Goal: Task Accomplishment & Management: Manage account settings

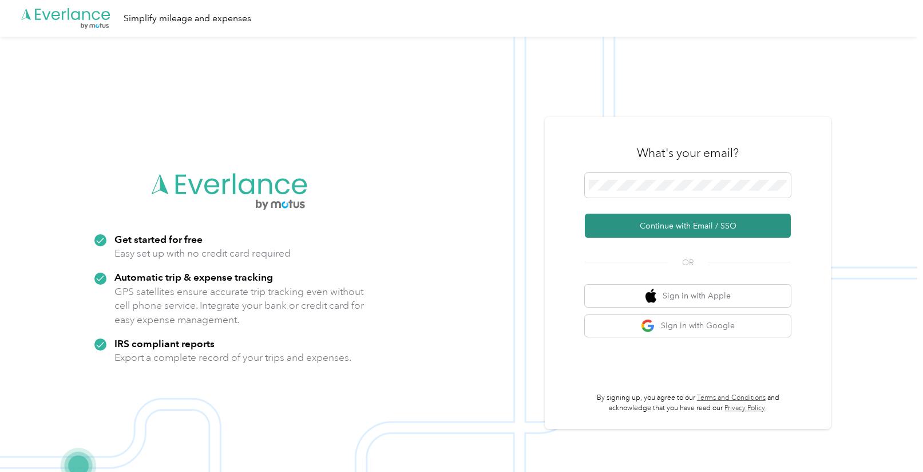
click at [620, 223] on button "Continue with Email / SSO" at bounding box center [688, 226] width 206 height 24
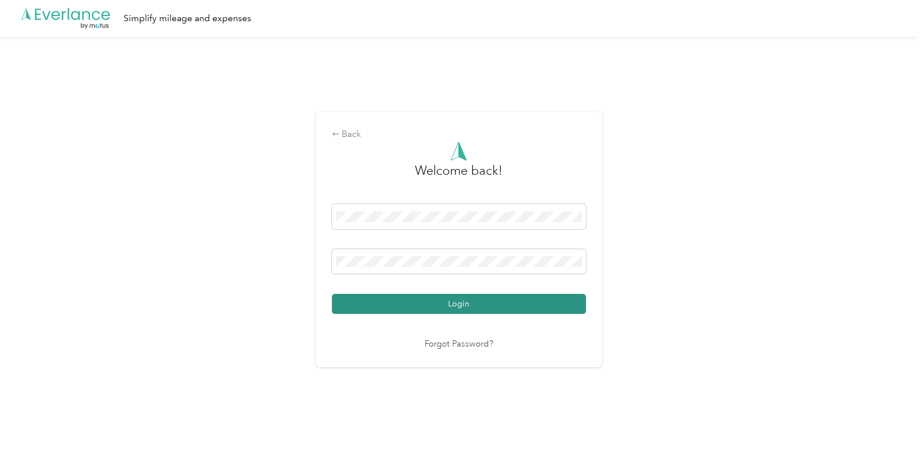
click at [462, 302] on button "Login" at bounding box center [459, 304] width 254 height 20
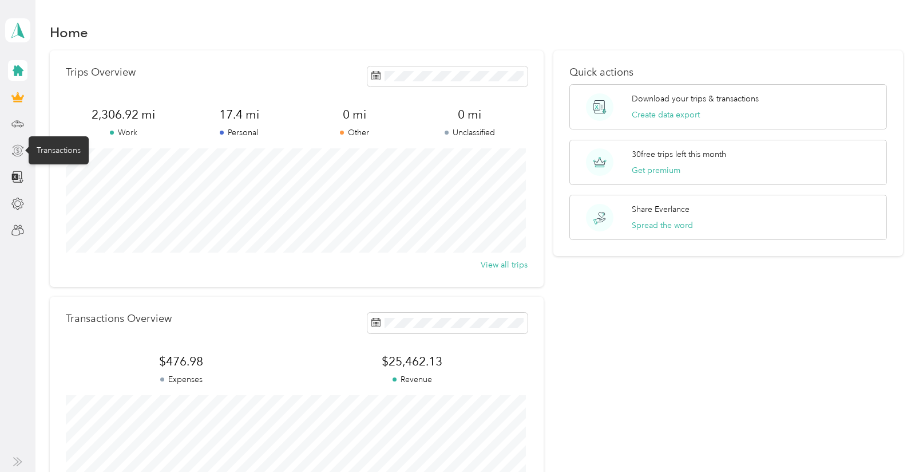
click at [16, 150] on icon at bounding box center [17, 150] width 13 height 13
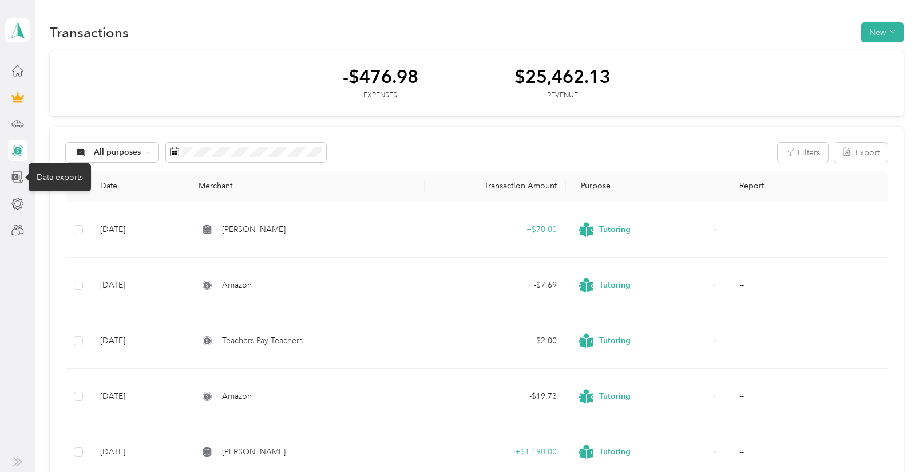
click at [18, 180] on icon at bounding box center [17, 177] width 13 height 13
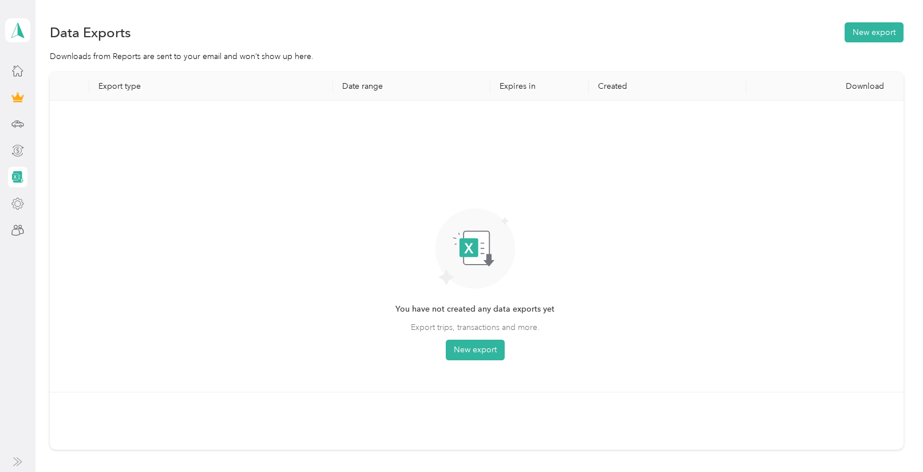
click at [12, 206] on icon at bounding box center [17, 203] width 13 height 13
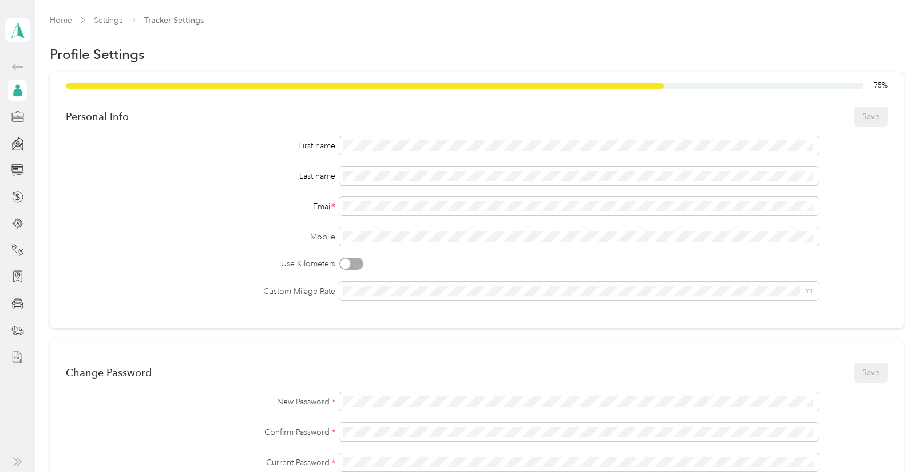
click at [19, 348] on div at bounding box center [17, 356] width 19 height 21
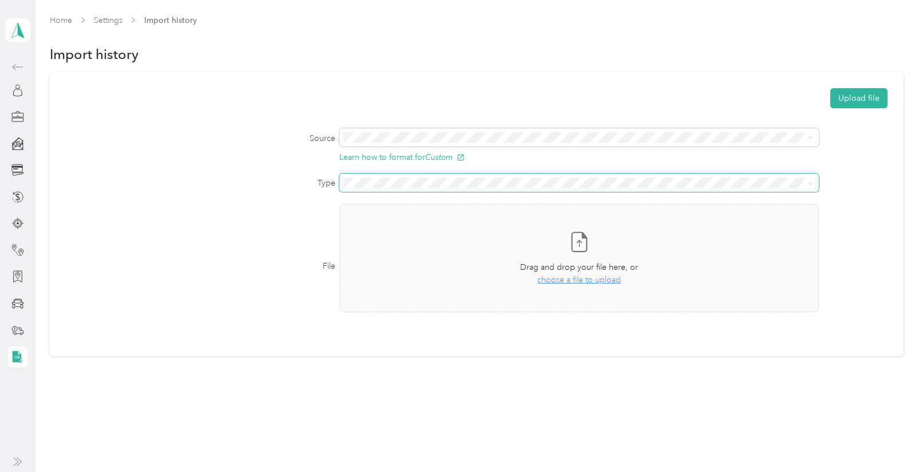
click at [405, 175] on span at bounding box center [578, 182] width 479 height 18
click at [377, 224] on span "Transactions" at bounding box center [369, 223] width 44 height 10
click at [605, 281] on span "choose a file to upload" at bounding box center [579, 280] width 84 height 10
click at [869, 99] on button "Upload file" at bounding box center [859, 98] width 57 height 20
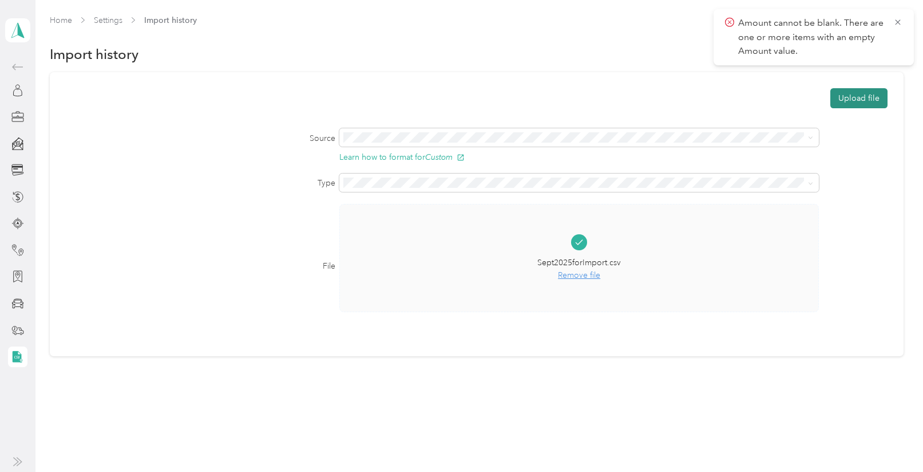
click at [869, 99] on button "Upload file" at bounding box center [859, 98] width 57 height 20
click at [574, 276] on span "Remove file" at bounding box center [579, 275] width 84 height 13
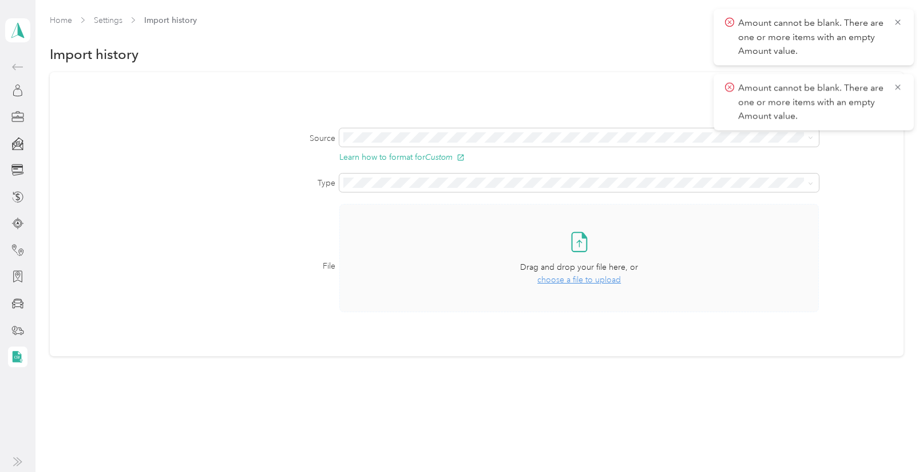
click at [575, 282] on span "choose a file to upload" at bounding box center [579, 280] width 84 height 10
click at [894, 87] on icon at bounding box center [897, 87] width 9 height 10
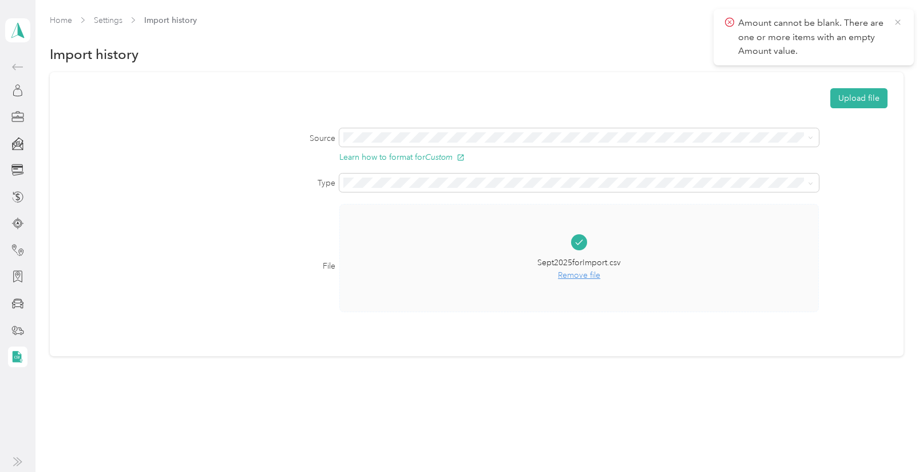
click at [896, 23] on icon at bounding box center [897, 22] width 9 height 10
click at [860, 104] on button "Upload file" at bounding box center [859, 98] width 57 height 20
click at [897, 22] on icon at bounding box center [897, 22] width 9 height 10
click at [573, 278] on span "Remove file" at bounding box center [579, 275] width 84 height 13
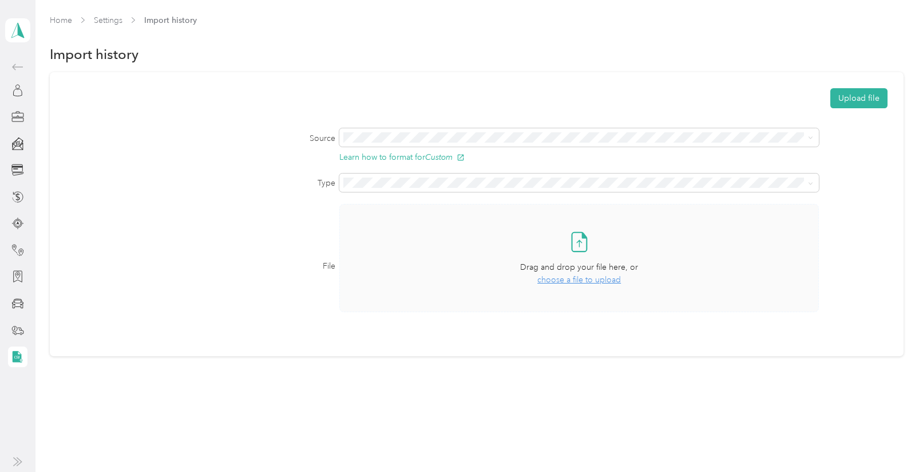
click at [575, 278] on span "choose a file to upload" at bounding box center [579, 280] width 84 height 10
click at [854, 102] on button "Upload file" at bounding box center [859, 98] width 57 height 20
click at [19, 70] on icon at bounding box center [18, 67] width 14 height 14
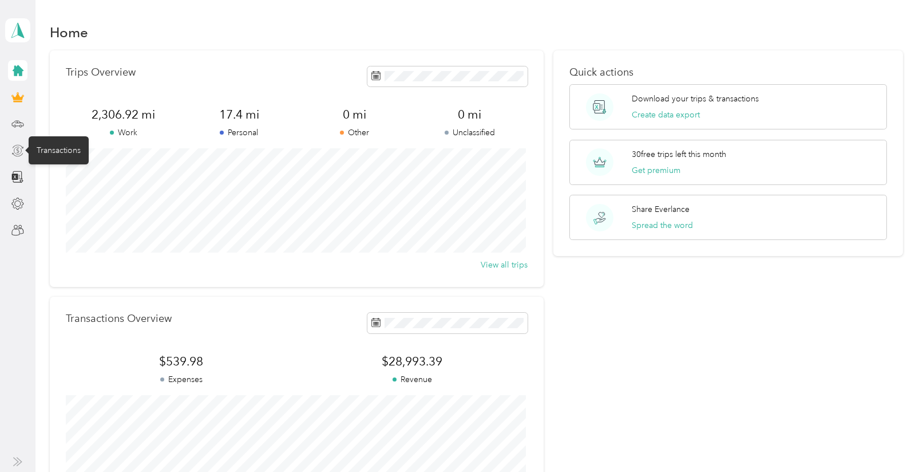
click at [14, 152] on icon at bounding box center [17, 150] width 7 height 7
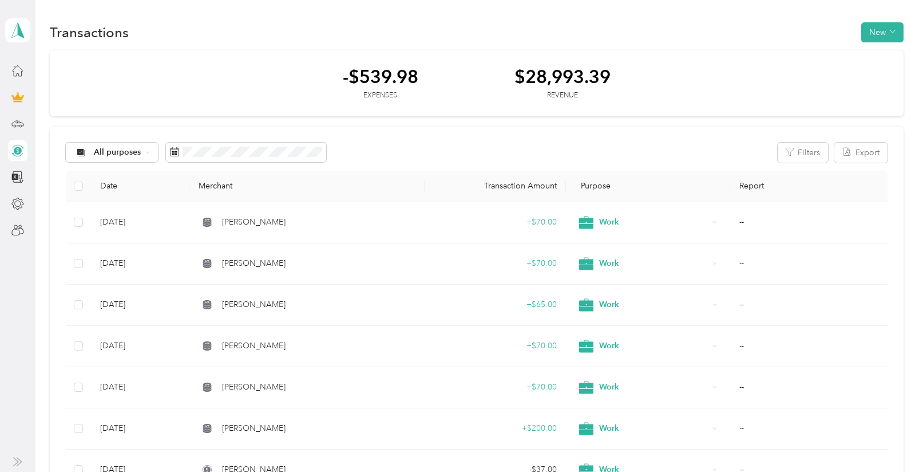
click at [524, 114] on div "-$539.98 Expenses $28,993.39 Revenue" at bounding box center [477, 83] width 854 height 66
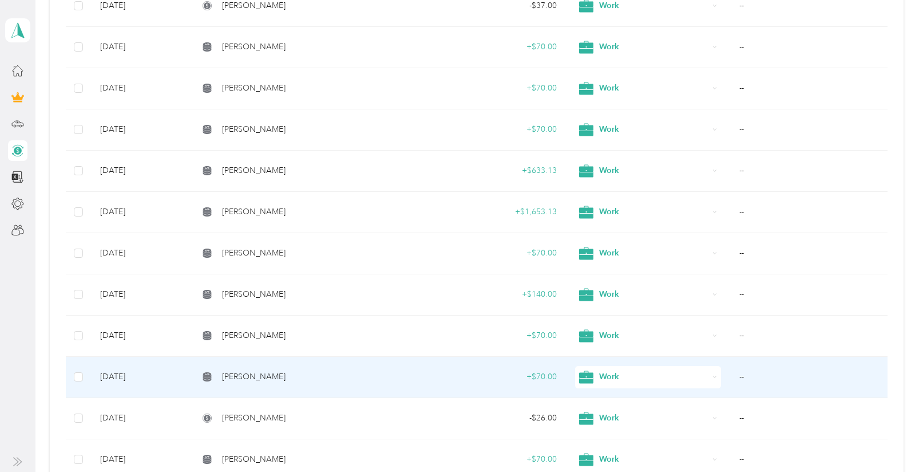
scroll to position [495, 0]
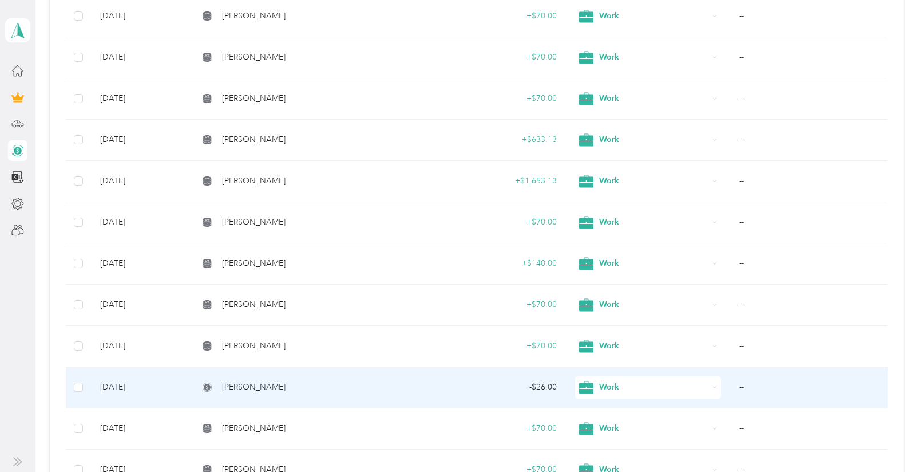
click at [268, 382] on span "[PERSON_NAME]" at bounding box center [254, 387] width 64 height 13
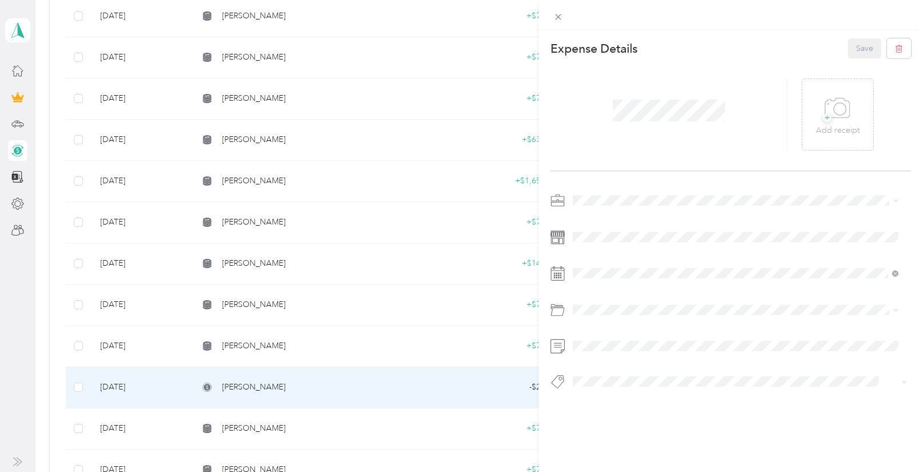
click at [272, 338] on div "This expense cannot be edited because it is either under review, approved, or p…" at bounding box center [461, 236] width 923 height 472
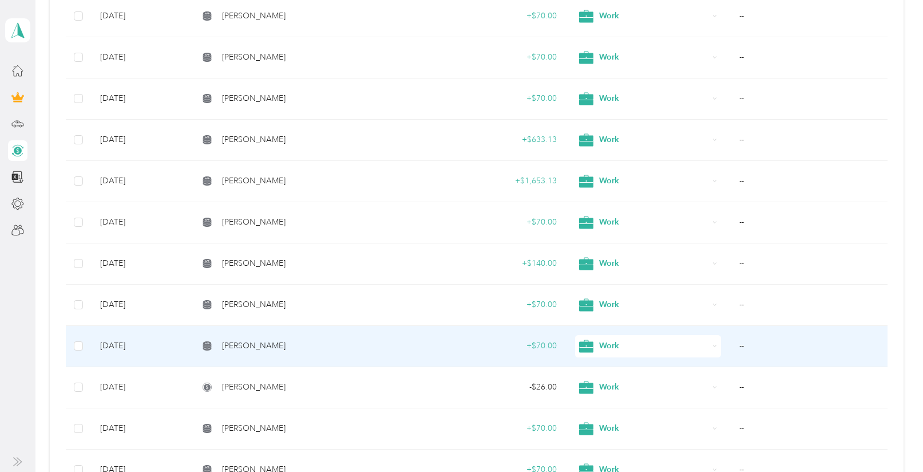
click at [275, 341] on div "[PERSON_NAME]" at bounding box center [307, 345] width 217 height 13
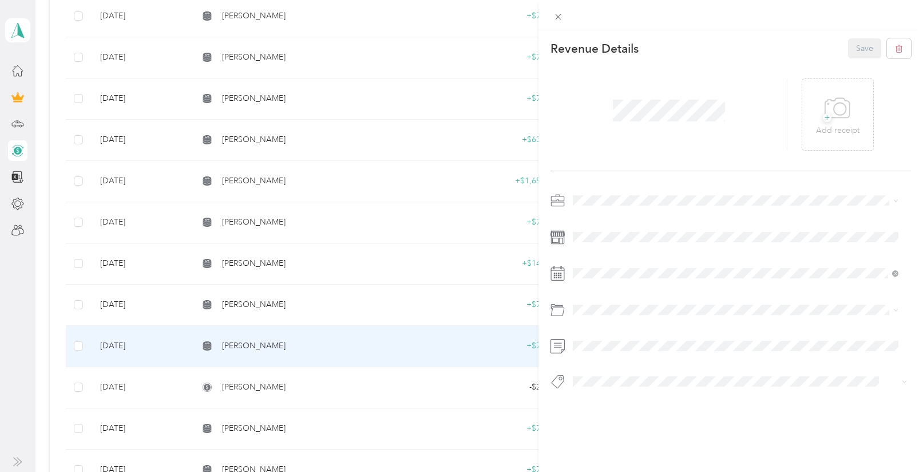
click at [560, 274] on rect at bounding box center [561, 273] width 2 height 2
click at [372, 219] on div "This revenue cannot be edited because it is either under review, approved, or p…" at bounding box center [461, 236] width 923 height 472
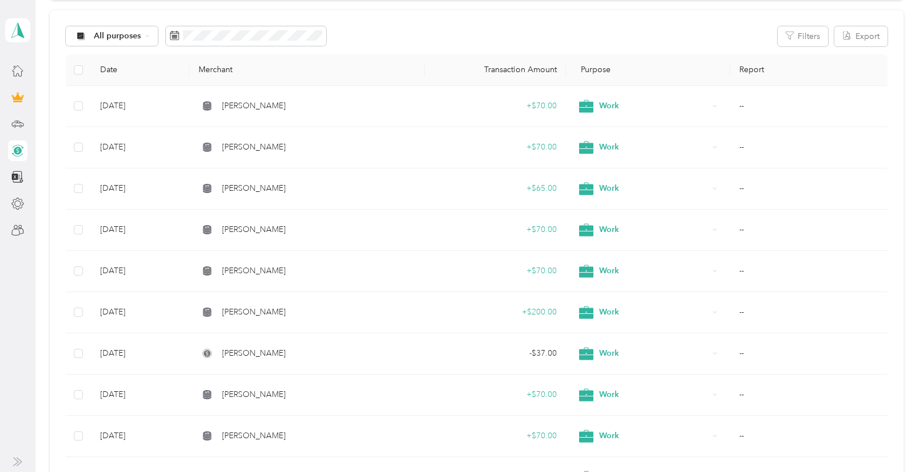
scroll to position [114, 0]
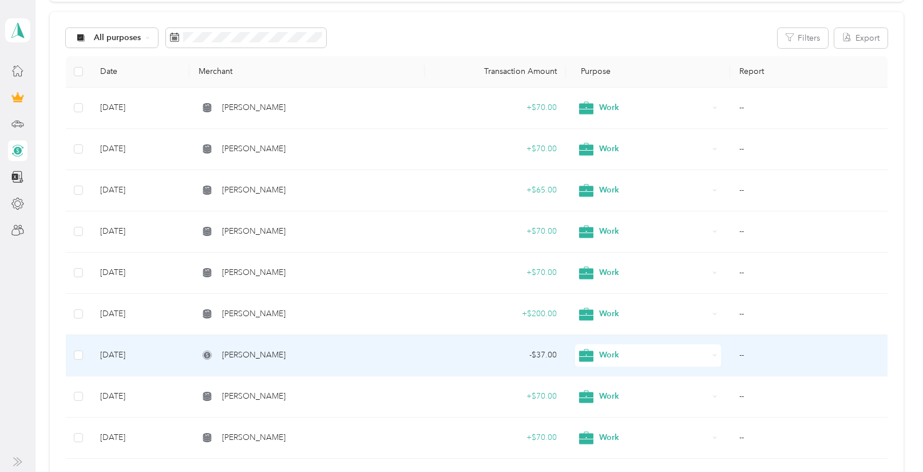
click at [266, 356] on span "[PERSON_NAME]" at bounding box center [254, 355] width 64 height 13
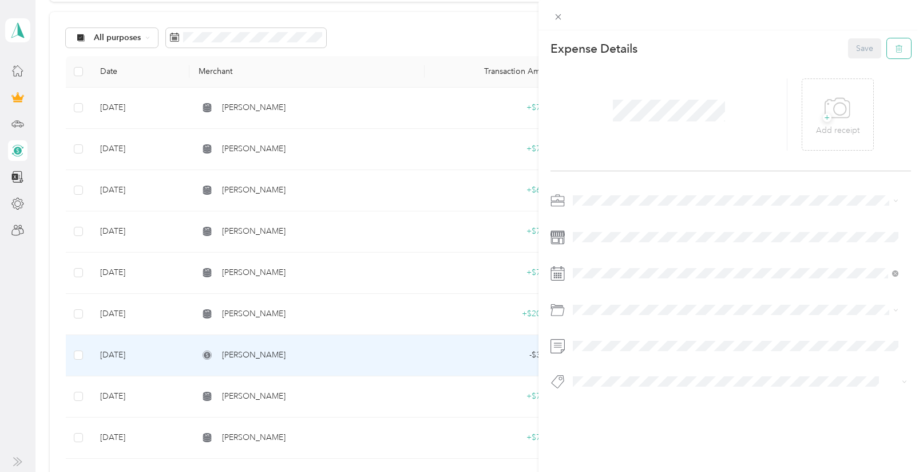
click at [895, 45] on icon "button" at bounding box center [899, 49] width 8 height 8
click at [857, 61] on button "Yes" at bounding box center [856, 57] width 22 height 18
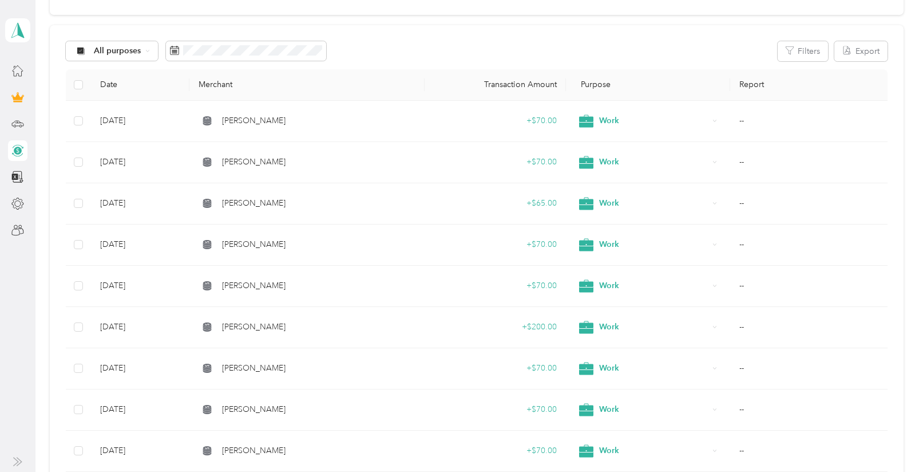
scroll to position [18, 0]
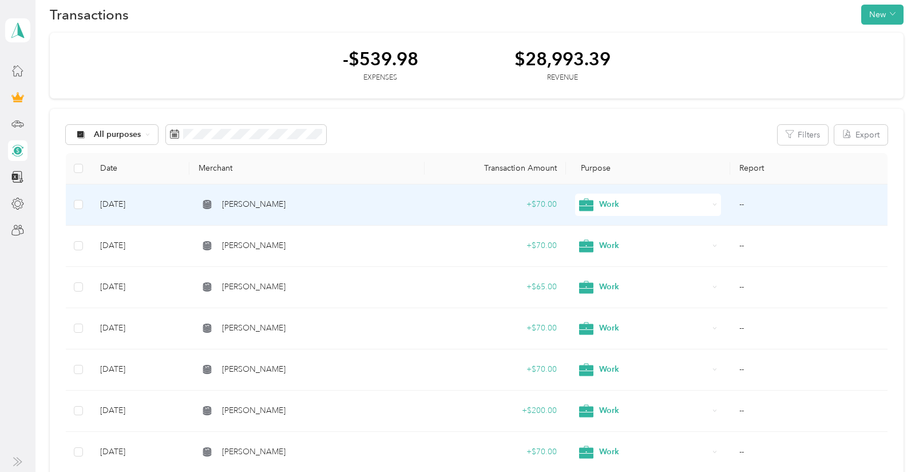
click at [260, 198] on td "[PERSON_NAME]" at bounding box center [306, 204] width 235 height 41
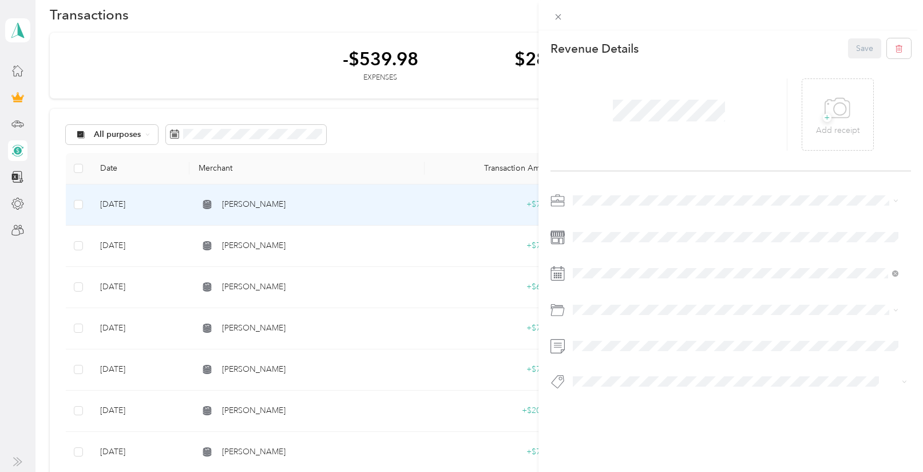
click at [555, 271] on icon at bounding box center [558, 271] width 14 height 0
click at [598, 125] on div "[DATE]" at bounding box center [641, 117] width 144 height 21
click at [599, 118] on icon at bounding box center [601, 118] width 6 height 10
click at [626, 155] on div "2" at bounding box center [626, 157] width 15 height 14
click at [859, 41] on button "Save" at bounding box center [864, 48] width 33 height 20
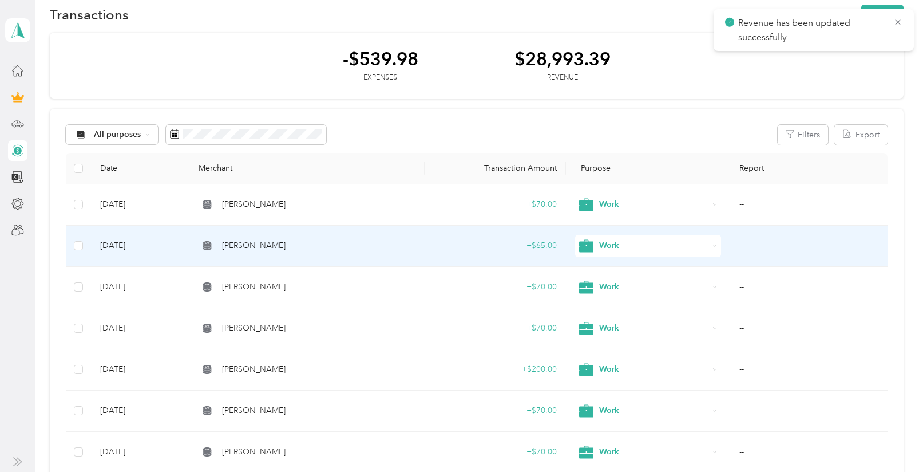
click at [251, 241] on span "[PERSON_NAME]" at bounding box center [254, 245] width 64 height 13
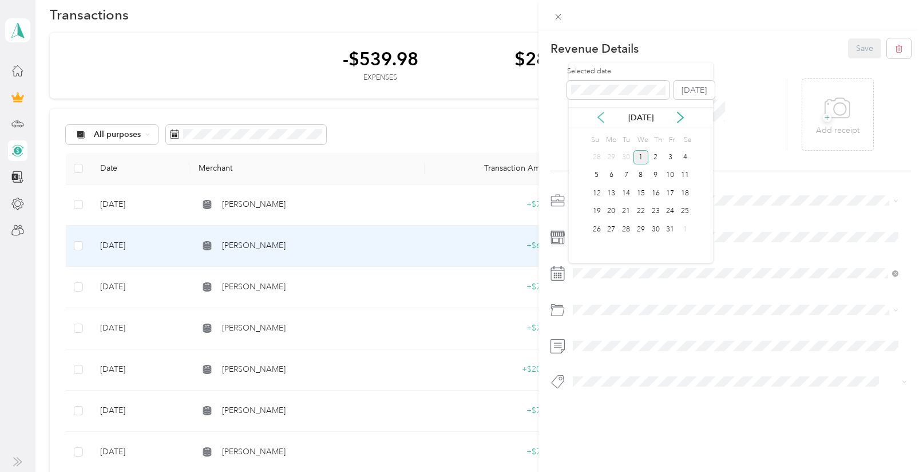
click at [600, 118] on icon at bounding box center [601, 118] width 6 height 10
click at [638, 154] on div "3" at bounding box center [641, 157] width 15 height 14
click at [848, 56] on button "Save" at bounding box center [864, 48] width 33 height 20
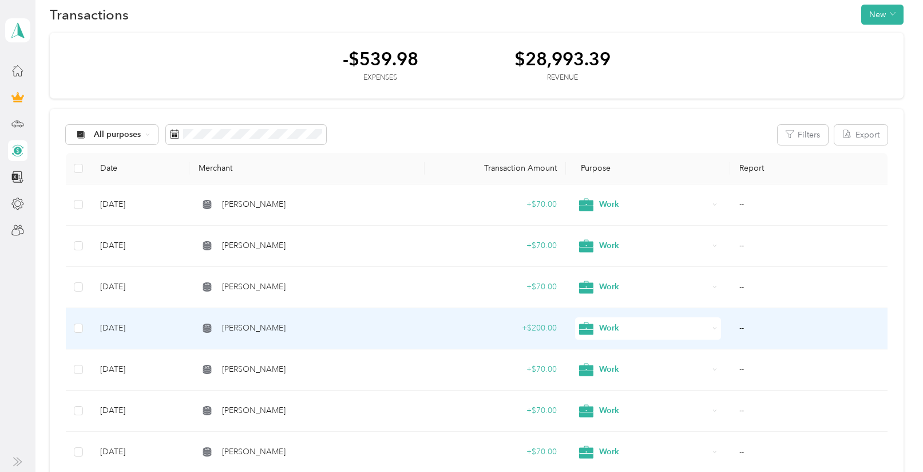
click at [238, 330] on span "[PERSON_NAME]" at bounding box center [254, 328] width 64 height 13
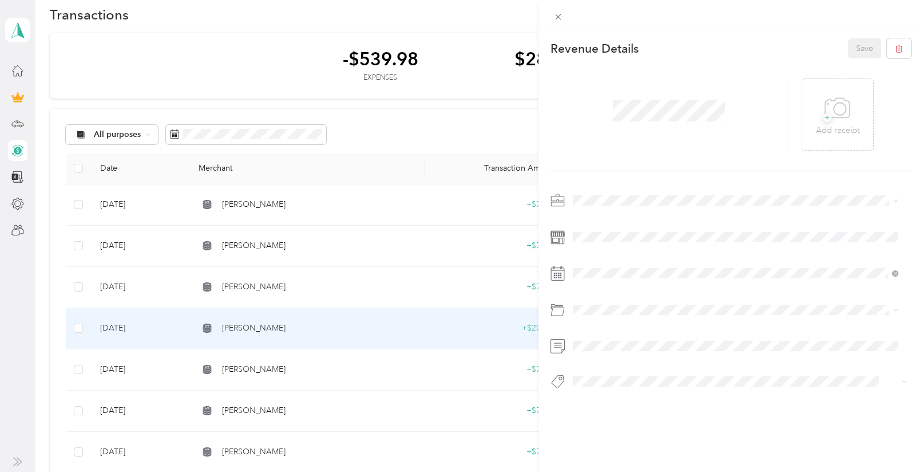
click at [245, 207] on div "This revenue cannot be edited because it is either under review, approved, or p…" at bounding box center [461, 236] width 923 height 472
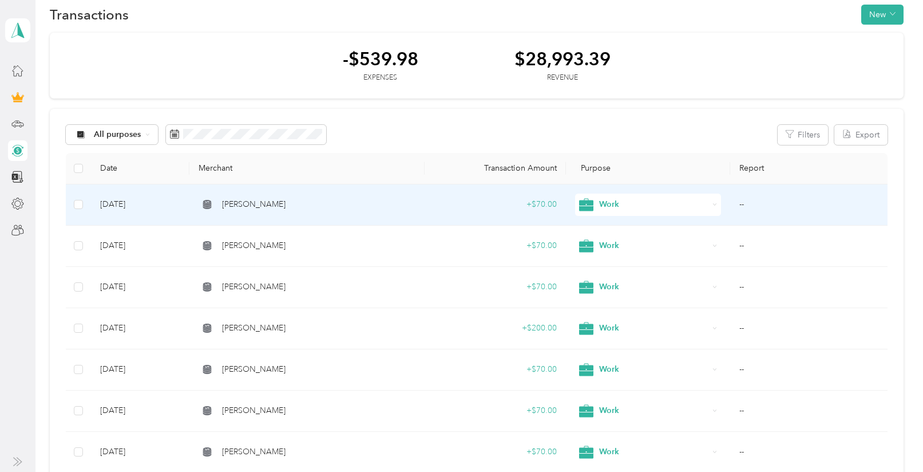
click at [245, 207] on span "[PERSON_NAME]" at bounding box center [254, 204] width 64 height 13
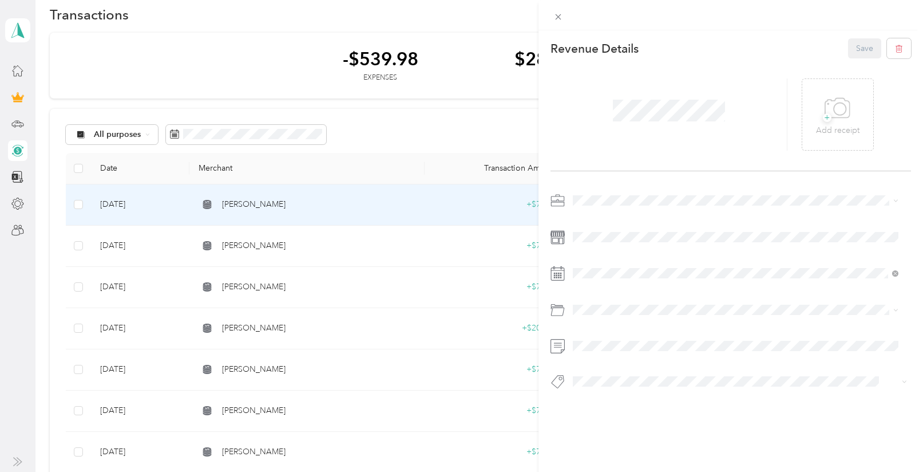
click at [561, 275] on icon at bounding box center [558, 273] width 14 height 14
click at [555, 276] on rect at bounding box center [555, 276] width 2 height 2
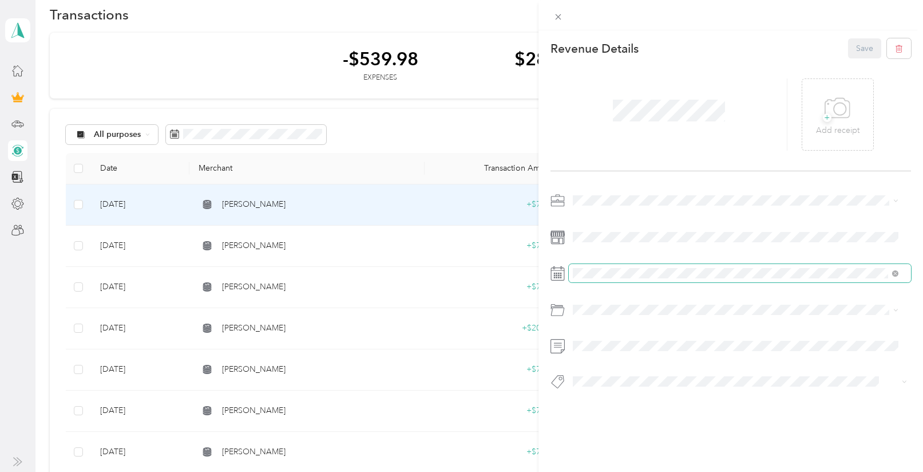
drag, startPoint x: 567, startPoint y: 275, endPoint x: 572, endPoint y: 274, distance: 6.0
click at [568, 275] on div at bounding box center [731, 273] width 361 height 18
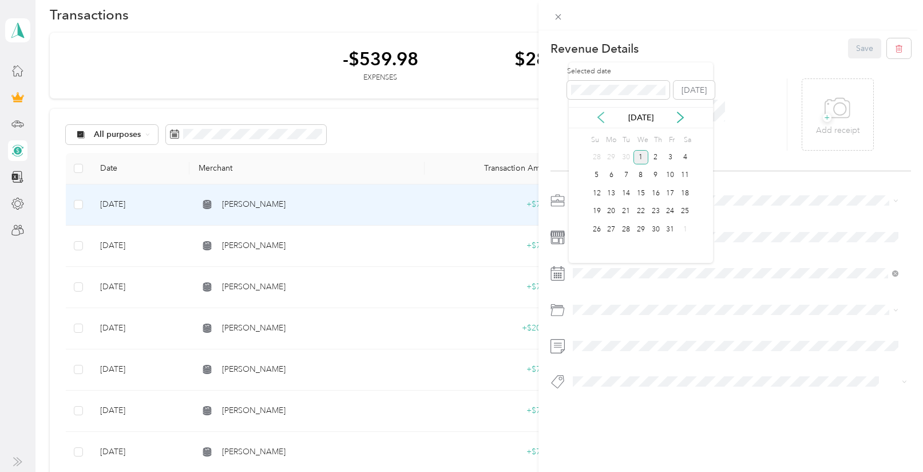
click at [599, 113] on icon at bounding box center [600, 117] width 11 height 11
click at [643, 155] on div "3" at bounding box center [641, 157] width 15 height 14
click at [862, 46] on button "Save" at bounding box center [864, 48] width 33 height 20
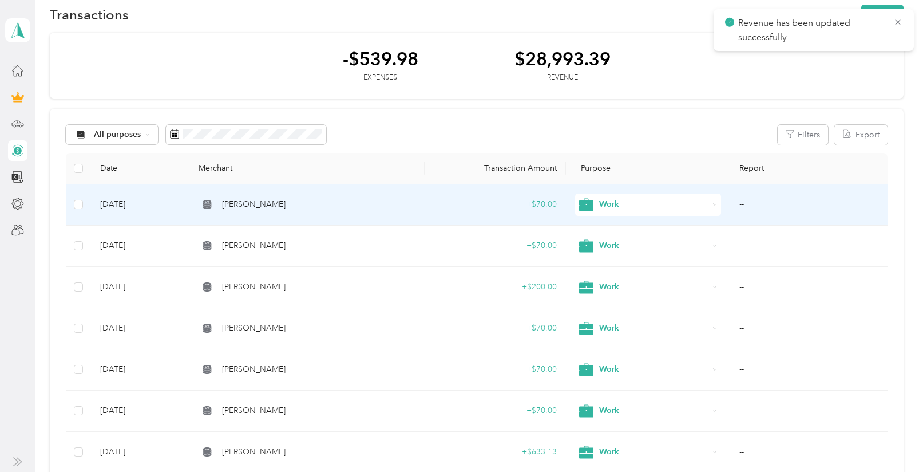
click at [246, 204] on span "[PERSON_NAME]" at bounding box center [254, 204] width 64 height 13
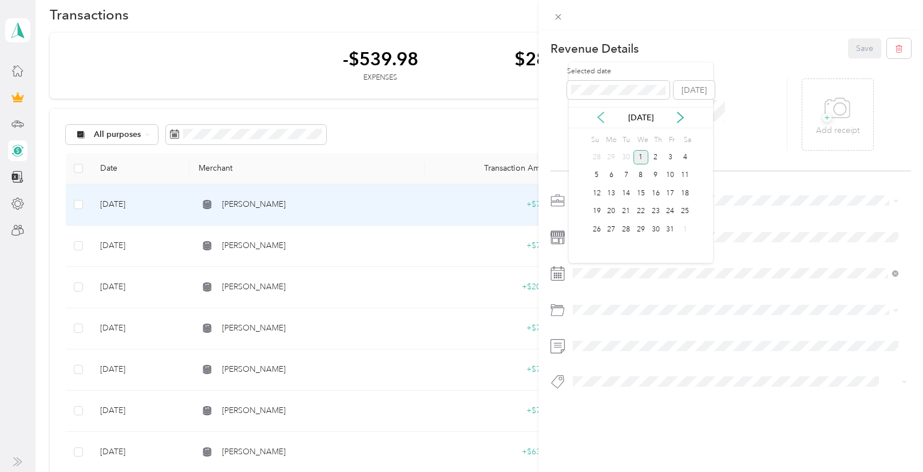
click at [602, 121] on icon at bounding box center [601, 118] width 6 height 10
click at [627, 173] on div "9" at bounding box center [626, 175] width 15 height 14
click at [861, 49] on button "Save" at bounding box center [864, 48] width 33 height 20
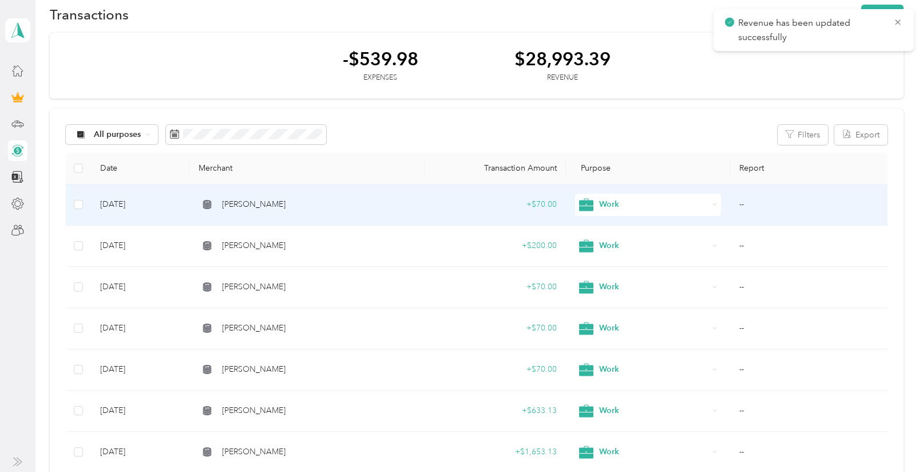
click at [243, 212] on td "[PERSON_NAME]" at bounding box center [306, 204] width 235 height 41
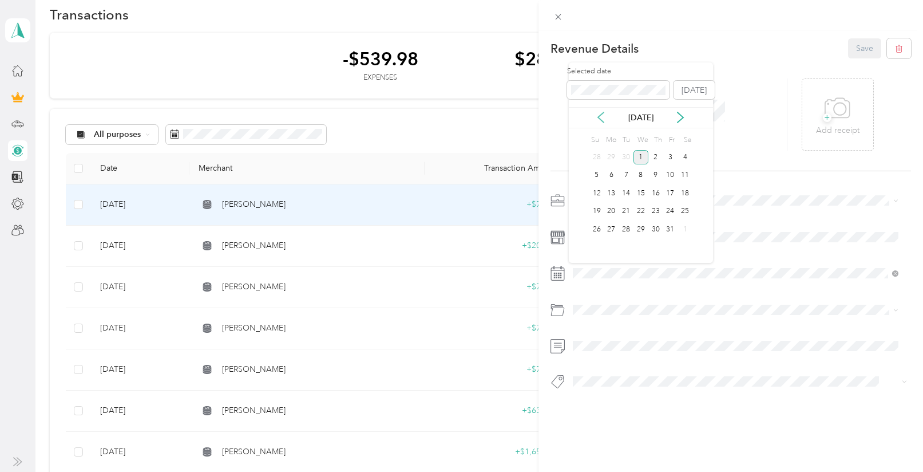
click at [598, 117] on icon at bounding box center [601, 118] width 6 height 10
click at [643, 175] on div "10" at bounding box center [641, 175] width 15 height 14
click at [857, 47] on button "Save" at bounding box center [864, 48] width 33 height 20
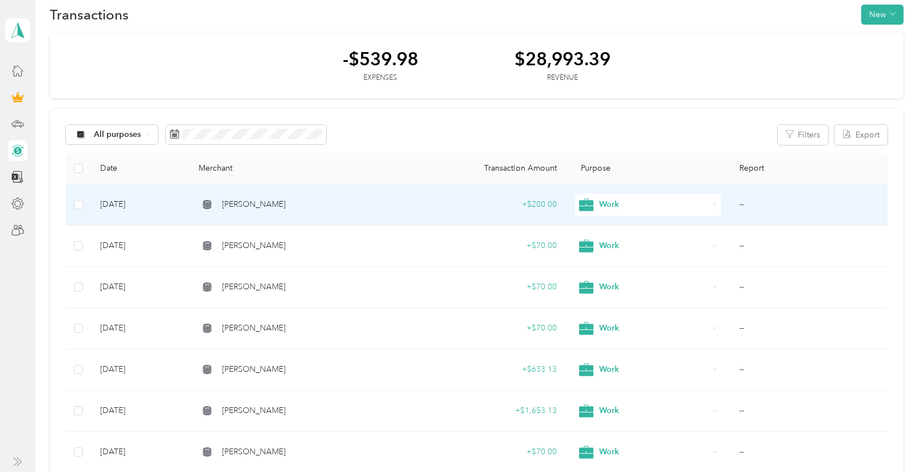
click at [235, 207] on span "[PERSON_NAME]" at bounding box center [254, 204] width 64 height 13
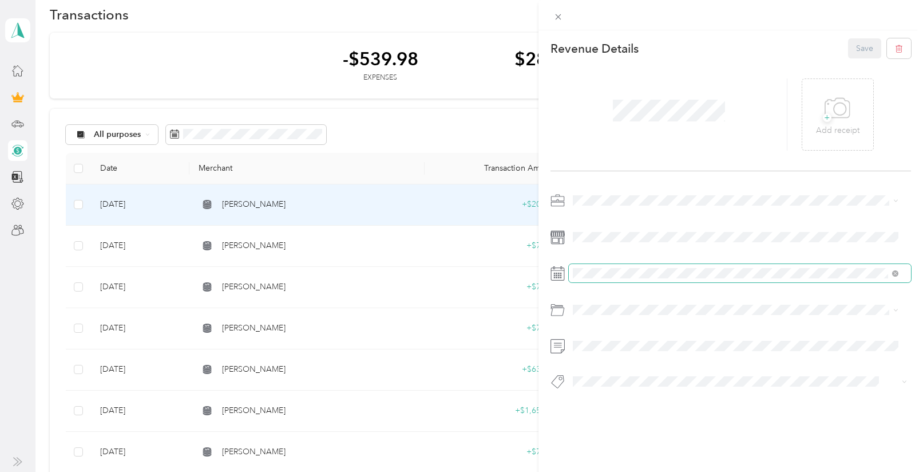
click at [595, 279] on span at bounding box center [740, 273] width 342 height 18
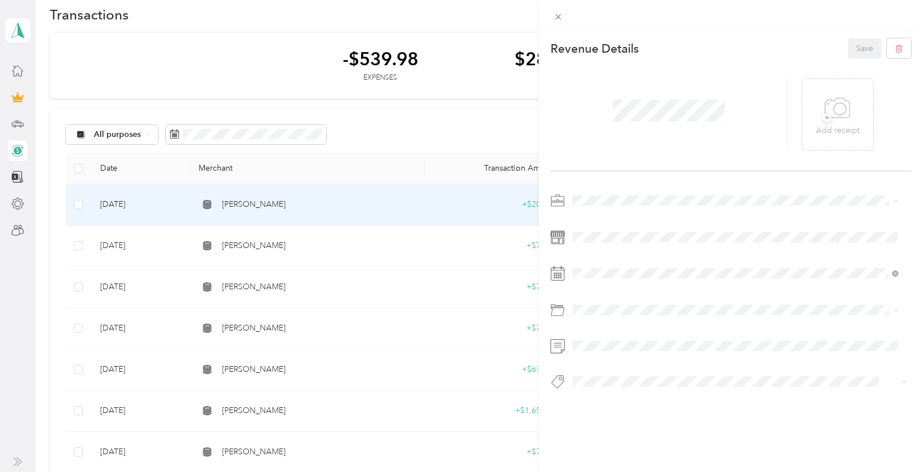
click at [588, 262] on div at bounding box center [731, 294] width 361 height 206
click at [602, 120] on icon at bounding box center [601, 118] width 6 height 10
click at [654, 172] on div "11" at bounding box center [656, 175] width 15 height 14
click at [852, 53] on button "Save" at bounding box center [864, 48] width 33 height 20
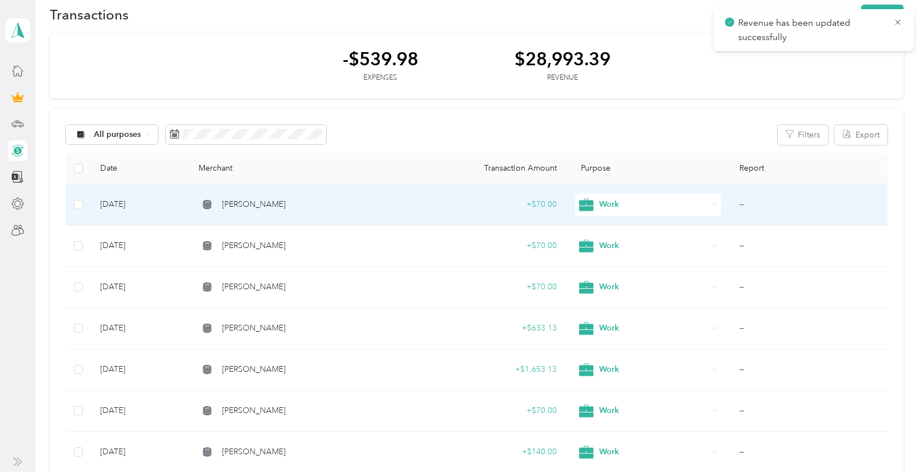
click at [272, 200] on span "[PERSON_NAME]" at bounding box center [254, 204] width 64 height 13
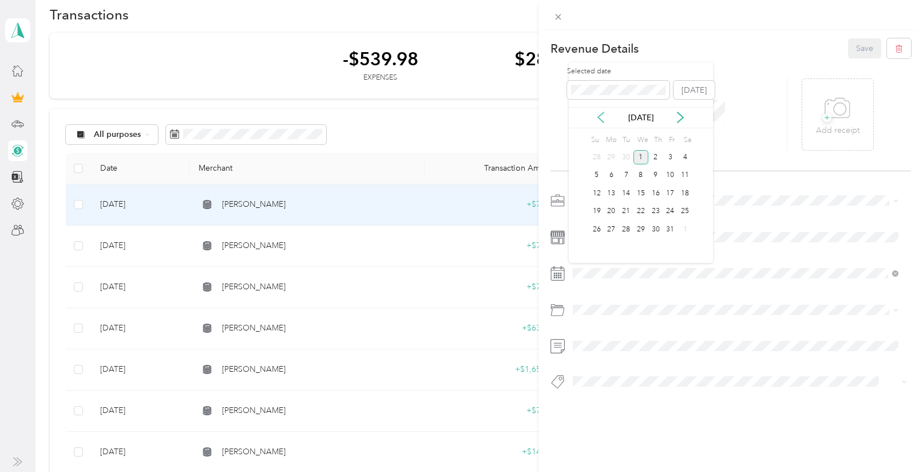
click at [605, 121] on icon at bounding box center [600, 117] width 11 height 11
click at [631, 192] on div "16" at bounding box center [626, 193] width 15 height 14
click at [859, 50] on button "Save" at bounding box center [864, 48] width 33 height 20
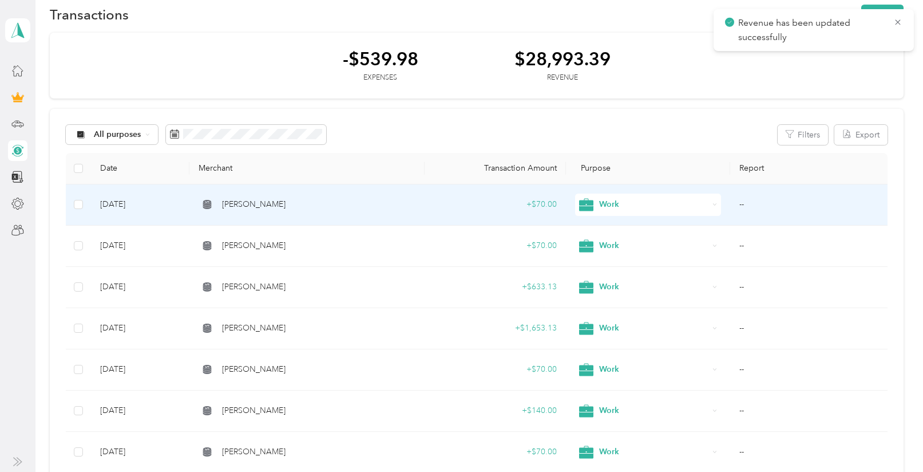
click at [318, 198] on td "[PERSON_NAME]" at bounding box center [306, 204] width 235 height 41
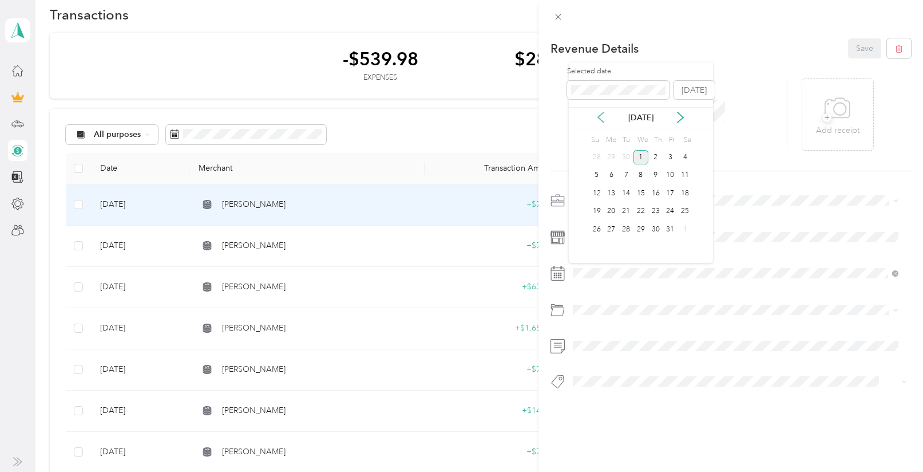
click at [604, 121] on icon at bounding box center [600, 117] width 11 height 11
click at [628, 191] on div "16" at bounding box center [626, 193] width 15 height 14
click at [848, 50] on button "Save" at bounding box center [864, 48] width 33 height 20
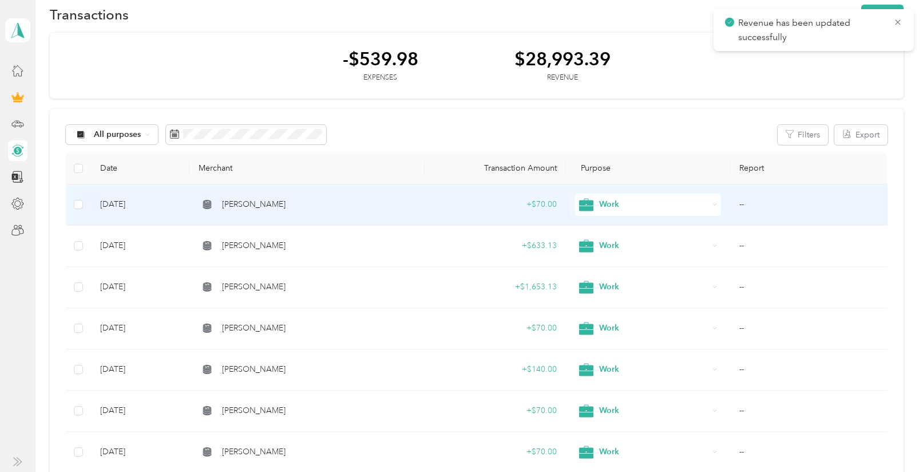
click at [315, 200] on div "[PERSON_NAME]" at bounding box center [307, 204] width 217 height 13
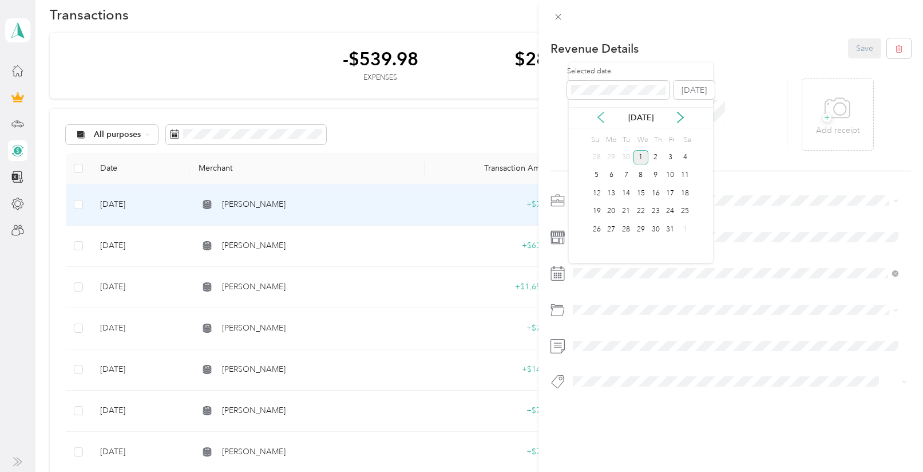
click at [600, 113] on icon at bounding box center [600, 117] width 11 height 11
click at [642, 188] on div "17" at bounding box center [641, 193] width 15 height 14
click at [848, 44] on button "Save" at bounding box center [864, 48] width 33 height 20
